Goal: Answer question/provide support

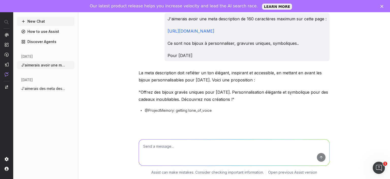
scroll to position [258, 0]
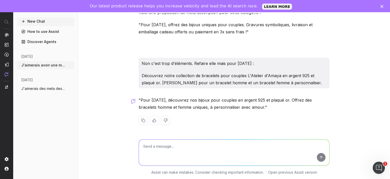
click at [177, 147] on textarea at bounding box center [234, 152] width 190 height 26
paste textarea "Cadeaux pour lui"
paste textarea "[URL][DOMAIN_NAME]"
click at [292, 144] on textarea "Idem pour "Cadeaux pour lui" [URL][DOMAIN_NAME]" at bounding box center [234, 152] width 190 height 26
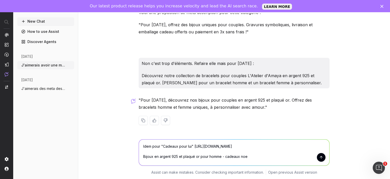
type textarea "Idem pour "Cadeaux pour lui" [URL][DOMAIN_NAME] Bijoux en argent 925 et plaqué …"
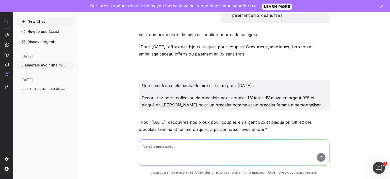
scroll to position [326, 0]
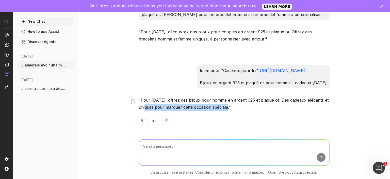
drag, startPoint x: 233, startPoint y: 107, endPoint x: 146, endPoint y: 101, distance: 87.3
click at [149, 104] on p ""Pour [DATE], offrez des bijoux pour homme en argent 925 et plaqué or. Des cade…" at bounding box center [234, 103] width 191 height 14
click at [143, 99] on p ""Pour [DATE], offrez des bijoux pour homme en argent 925 et plaqué or. Des cade…" at bounding box center [234, 103] width 191 height 14
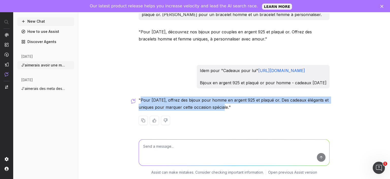
drag, startPoint x: 141, startPoint y: 99, endPoint x: 228, endPoint y: 108, distance: 87.3
click at [228, 108] on p ""Pour [DATE], offrez des bijoux pour homme en argent 925 et plaqué or. Des cade…" at bounding box center [234, 103] width 191 height 14
copy p "Pour [DATE], offrez des bijoux pour homme en argent 925 et plaqué or. Des cadea…"
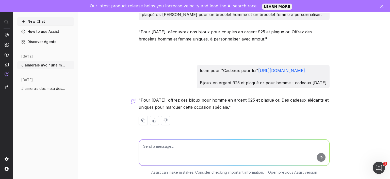
click at [201, 148] on textarea at bounding box center [234, 152] width 190 height 26
click at [180, 152] on textarea "Ajouter "" at bounding box center [234, 152] width 190 height 26
type textarea "Ajouter "livraison offerte""
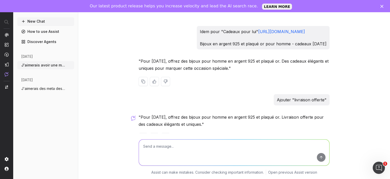
scroll to position [381, 0]
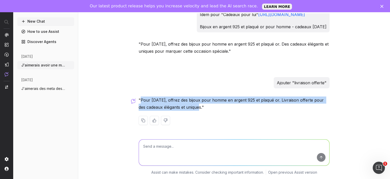
drag, startPoint x: 140, startPoint y: 101, endPoint x: 195, endPoint y: 108, distance: 55.1
click at [195, 108] on p ""Pour [DATE], offrez des bijoux pour homme en argent 925 et plaqué or. Livraiso…" at bounding box center [234, 103] width 191 height 14
copy p "Pour [DATE], offrez des bijoux pour homme en argent 925 et plaqué or. Livraison…"
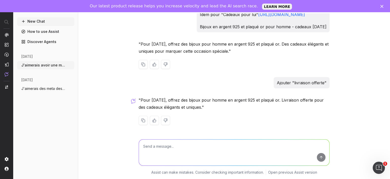
click at [172, 54] on p ""Pour [DATE], offrez des bijoux pour homme en argent 925 et plaqué or. Des cade…" at bounding box center [234, 47] width 191 height 14
drag, startPoint x: 155, startPoint y: 51, endPoint x: 228, endPoint y: 51, distance: 73.4
click at [228, 51] on p ""Pour [DATE], offrez des bijoux pour homme en argent 925 et plaqué or. Des cade…" at bounding box center [234, 47] width 191 height 14
copy p "pour marquer cette occasion spéciale."
click at [167, 150] on textarea at bounding box center [234, 152] width 190 height 26
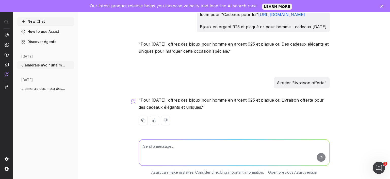
paste textarea "Livraison offerte pour des cadeaux uniques pour cette occasion spéciale."
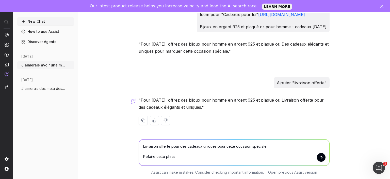
type textarea "Livraison offerte pour des cadeaux uniques pour cette occasion spéciale. Refair…"
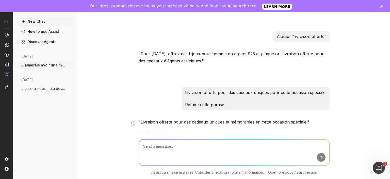
scroll to position [442, 0]
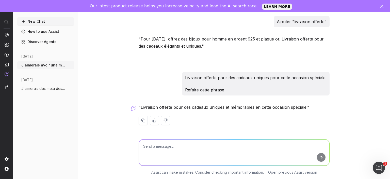
click at [163, 146] on textarea at bounding box center [234, 152] width 190 height 26
paste textarea "Bijoux homme"
drag, startPoint x: 254, startPoint y: 142, endPoint x: 224, endPoint y: 147, distance: 30.6
click at [224, 147] on textarea "Idem, même principe mais pour bijoux homme : Bijoux homme" at bounding box center [234, 152] width 190 height 26
paste textarea "[URL][DOMAIN_NAME]"
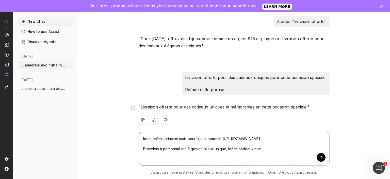
type textarea "Idem, même principe mais pour bijoux homme : [URL][DOMAIN_NAME] Bracelets à per…"
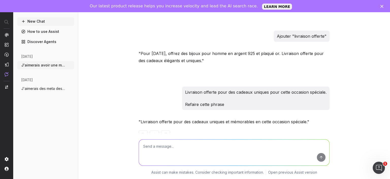
scroll to position [518, 0]
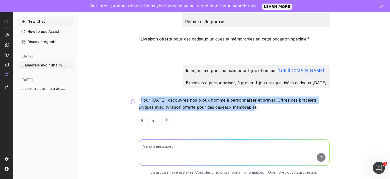
drag, startPoint x: 240, startPoint y: 107, endPoint x: 141, endPoint y: 100, distance: 99.3
click at [141, 100] on p ""Pour [DATE], découvrez nos bijoux homme à personnaliser et graver. Offrez des …" at bounding box center [234, 103] width 191 height 14
copy p "Pour [DATE], découvrez nos bijoux homme à personnaliser et graver. Offrez des b…"
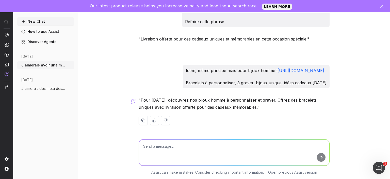
click at [166, 146] on textarea at bounding box center [234, 152] width 190 height 26
paste textarea "[URL][DOMAIN_NAME]"
type textarea "Idem pour bijoux enfant : Cadeaux qui dure dans le temps, premiers bijoux.. tou…"
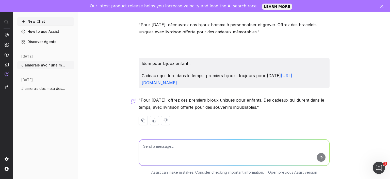
scroll to position [593, 0]
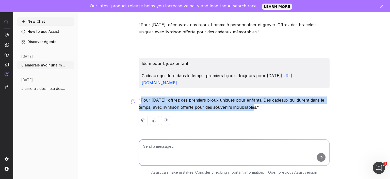
drag, startPoint x: 142, startPoint y: 99, endPoint x: 255, endPoint y: 106, distance: 113.7
click at [255, 106] on p ""Pour [DATE], offrez des premiers bijoux uniques pour enfants. Des cadeaux qui …" at bounding box center [234, 103] width 191 height 14
copy p "Pour [DATE], offrez des premiers bijoux uniques pour enfants. Des cadeaux qui d…"
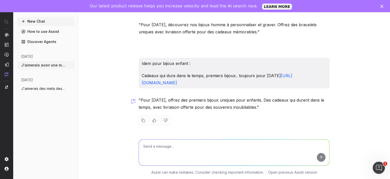
click at [172, 150] on textarea at bounding box center [234, 152] width 190 height 26
paste textarea "[URL][DOMAIN_NAME]"
type textarea "Pareil pour la page prix doux : prix à moins de 60€ : idéal pour les fêtes ! [U…"
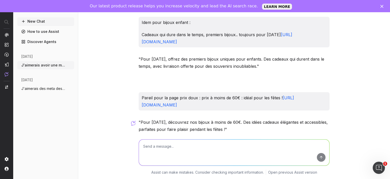
scroll to position [656, 0]
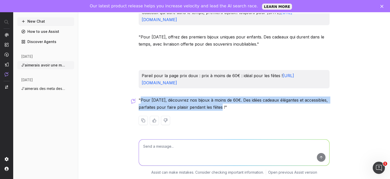
drag, startPoint x: 141, startPoint y: 101, endPoint x: 224, endPoint y: 108, distance: 83.6
click at [224, 108] on p ""Pour [DATE], découvrez nos bijoux à moins de 60€. Des idées cadeaux élégantes …" at bounding box center [234, 103] width 191 height 14
copy p "Pour [DATE], découvrez nos bijoux à moins de 60€. Des idées cadeaux élégantes e…"
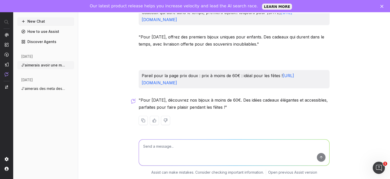
click at [177, 143] on textarea at bounding box center [234, 152] width 190 height 26
type textarea "M"
paste textarea "Offrez des bijoux gravés L'Atelier d'Amaya pour [DATE]. Une attention élégante …"
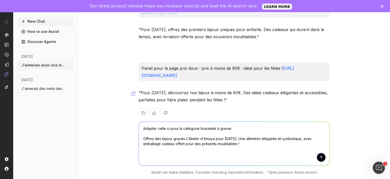
paste textarea "[URL][DOMAIN_NAME]"
type textarea "Adapter celle ci pour la catégorie bracelets à graver Offrez des bijoux gravés …"
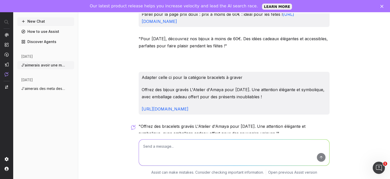
scroll to position [743, 0]
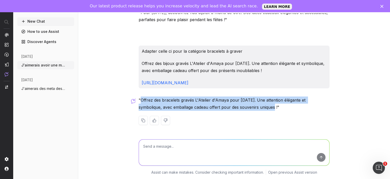
drag, startPoint x: 252, startPoint y: 107, endPoint x: 141, endPoint y: 100, distance: 112.0
click at [141, 100] on p ""Offrez des bracelets gravés L'Atelier d'Amaya pour [DATE]. Une attention éléga…" at bounding box center [234, 103] width 191 height 14
copy p "Offrez des bracelets gravés L'Atelier d'Amaya pour [DATE]. Une attention élégan…"
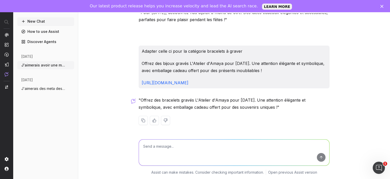
click at [190, 147] on textarea at bounding box center [234, 152] width 190 height 26
type textarea "Possible de ne pas faire un copier coller du premier texte?"
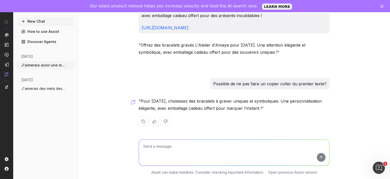
scroll to position [799, 0]
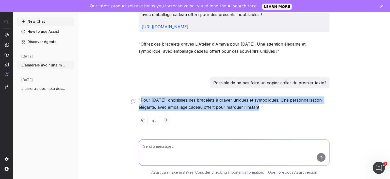
drag, startPoint x: 140, startPoint y: 99, endPoint x: 261, endPoint y: 108, distance: 120.7
click at [261, 108] on p ""Pour [DATE], choisissez des bracelets à graver uniques et symboliques. Une per…" at bounding box center [234, 103] width 191 height 14
copy p "Pour [DATE], choisissez des bracelets à graver uniques et symboliques. Une pers…"
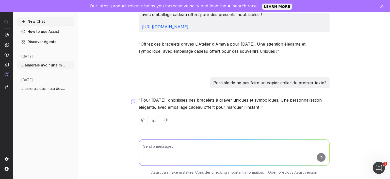
click at [195, 147] on textarea at bounding box center [234, 152] width 190 height 26
click at [90, 70] on div "J'aimerais avoir une meta description de 160 caractères maximum sur cette page …" at bounding box center [234, 89] width 312 height 179
